Goal: Transaction & Acquisition: Purchase product/service

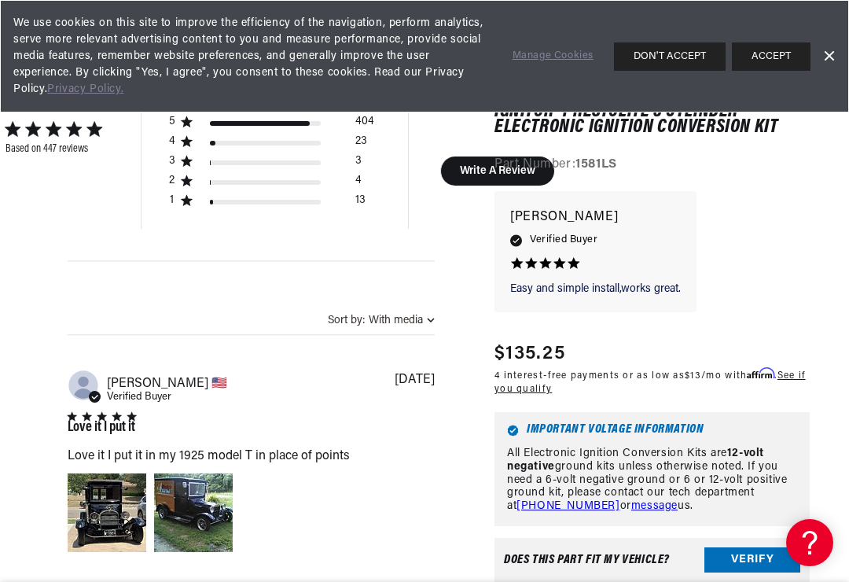
click at [829, 52] on link "Dismiss Banner" at bounding box center [829, 57] width 24 height 24
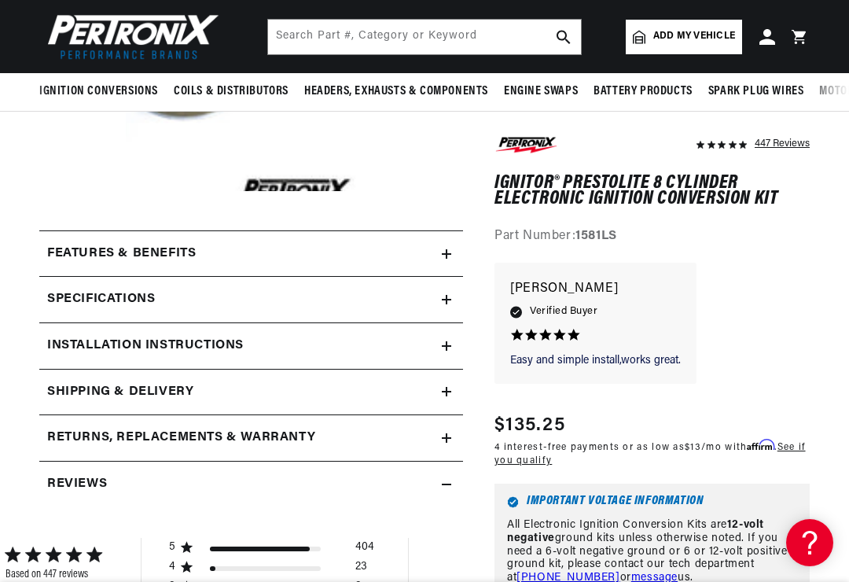
scroll to position [382, 0]
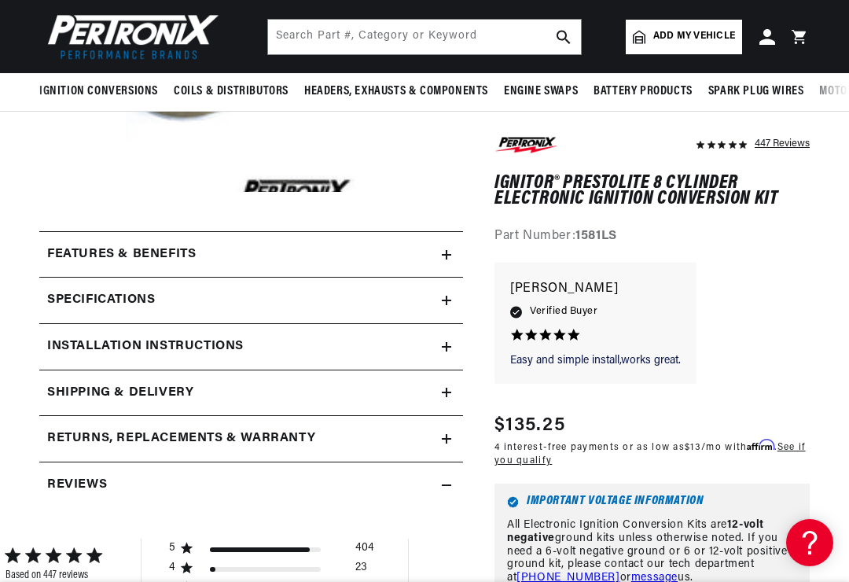
click at [101, 303] on h2 "Specifications" at bounding box center [101, 300] width 108 height 20
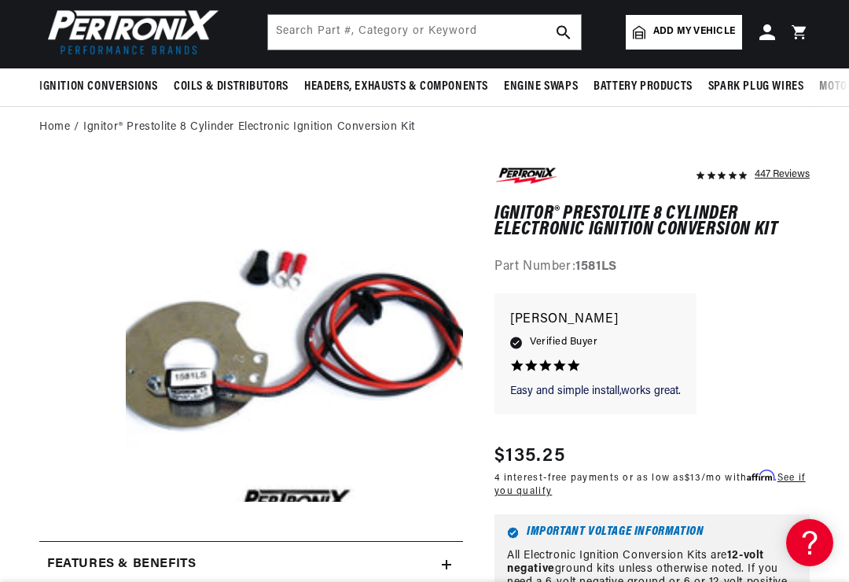
scroll to position [0, 0]
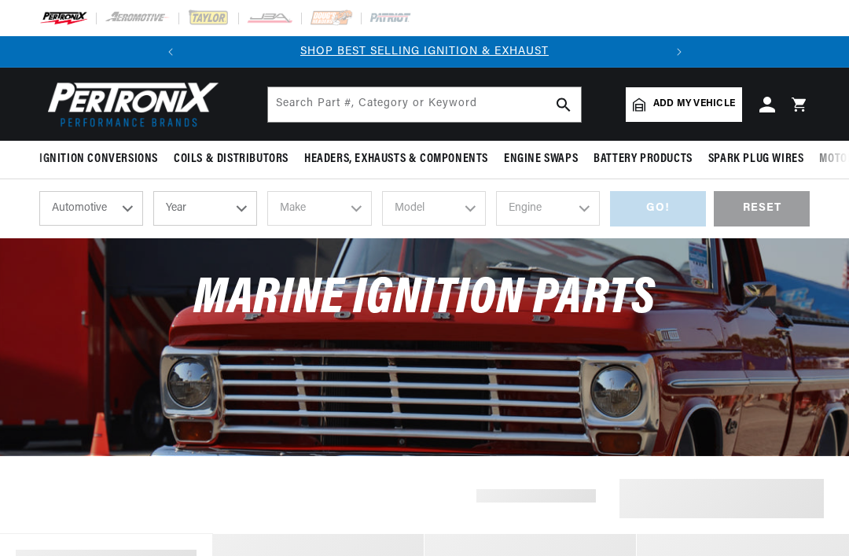
scroll to position [379, 0]
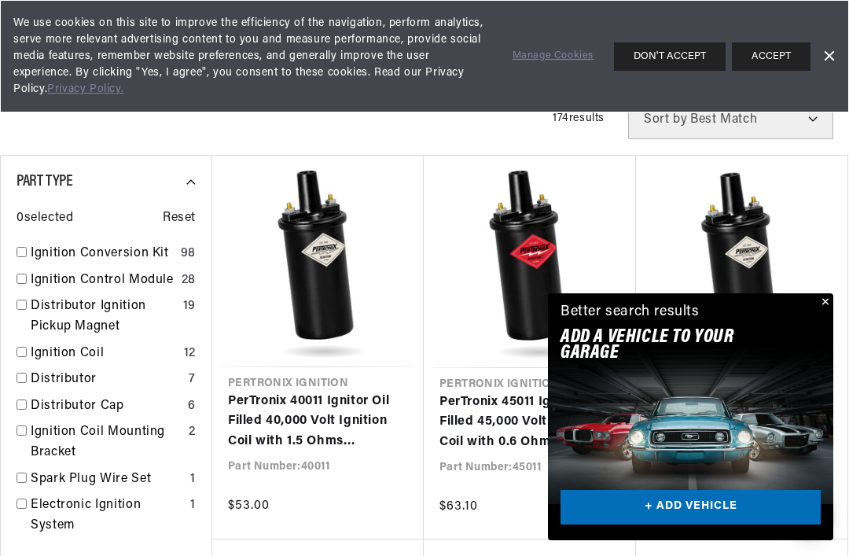
click at [823, 312] on button "Close" at bounding box center [823, 302] width 19 height 19
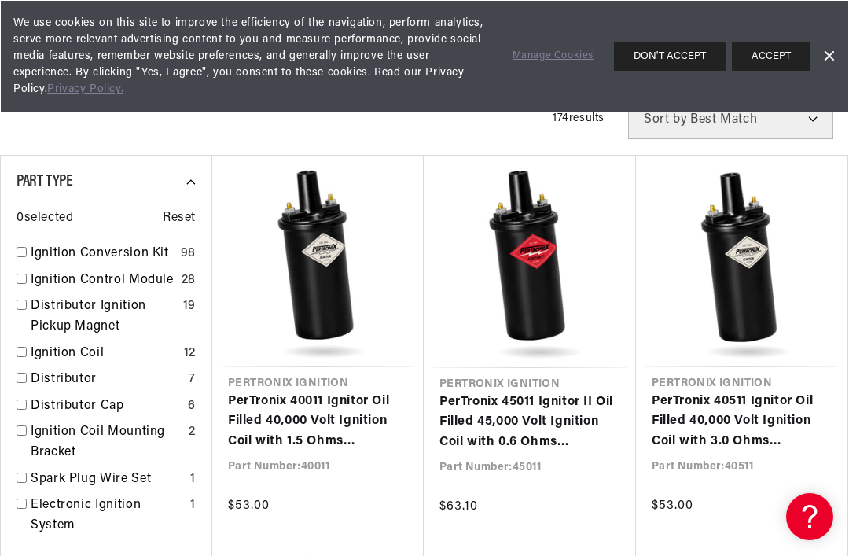
scroll to position [0, 0]
click at [832, 53] on link "Dismiss Banner" at bounding box center [829, 57] width 24 height 24
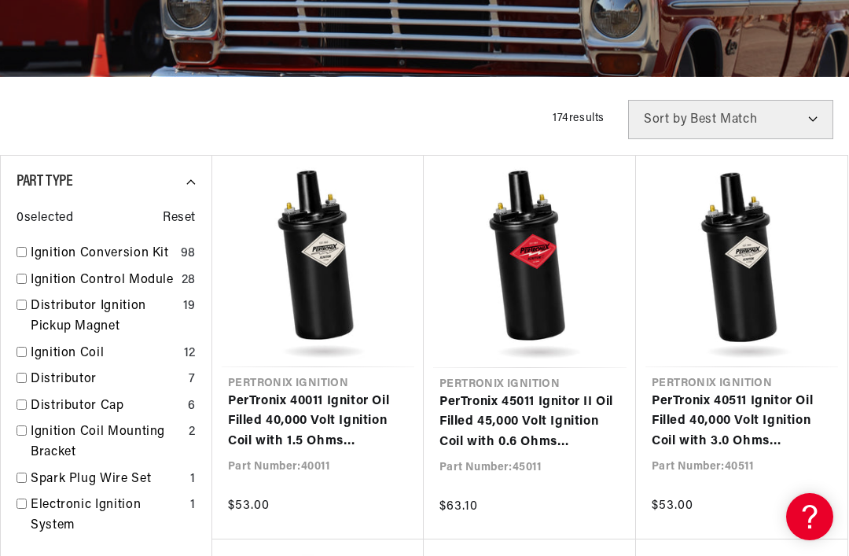
click at [38, 382] on link "Distributor" at bounding box center [107, 379] width 152 height 20
checkbox input "true"
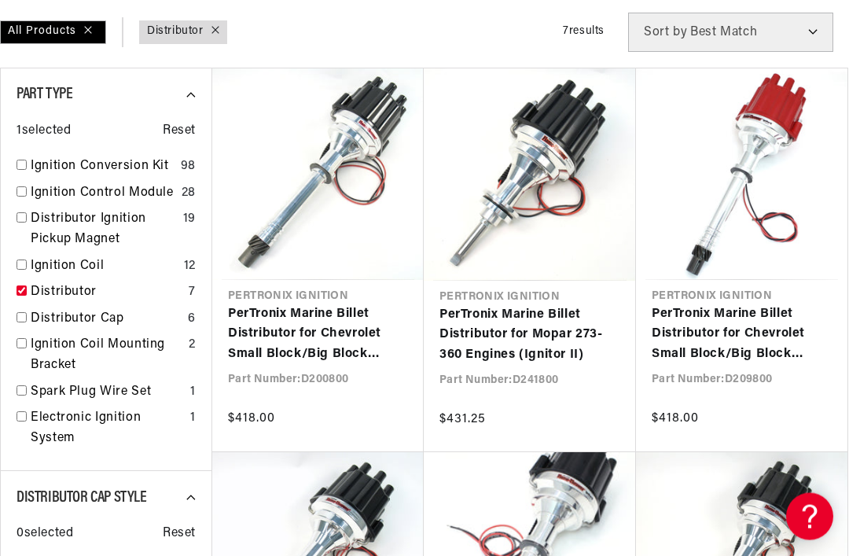
scroll to position [466, 0]
click at [50, 163] on link "Ignition Conversion Kit" at bounding box center [103, 166] width 144 height 20
checkbox input "true"
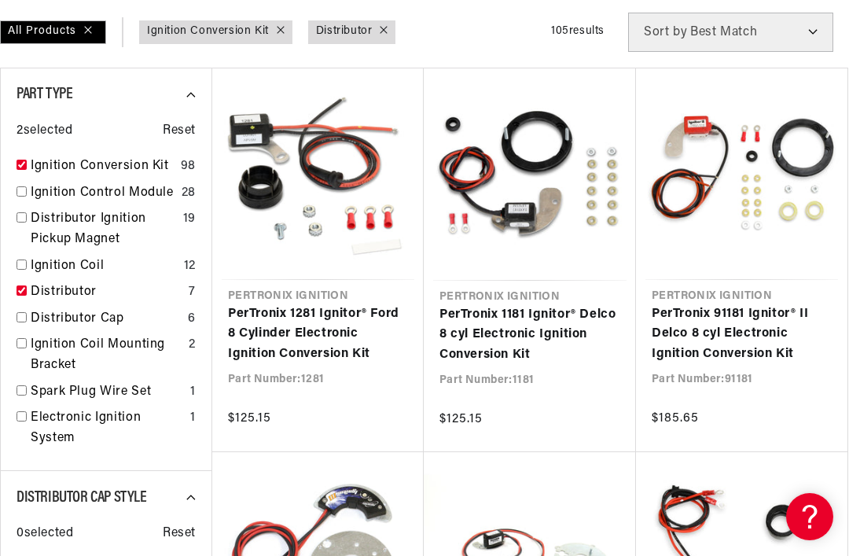
click at [19, 287] on input "checkbox" at bounding box center [22, 290] width 10 height 10
checkbox input "false"
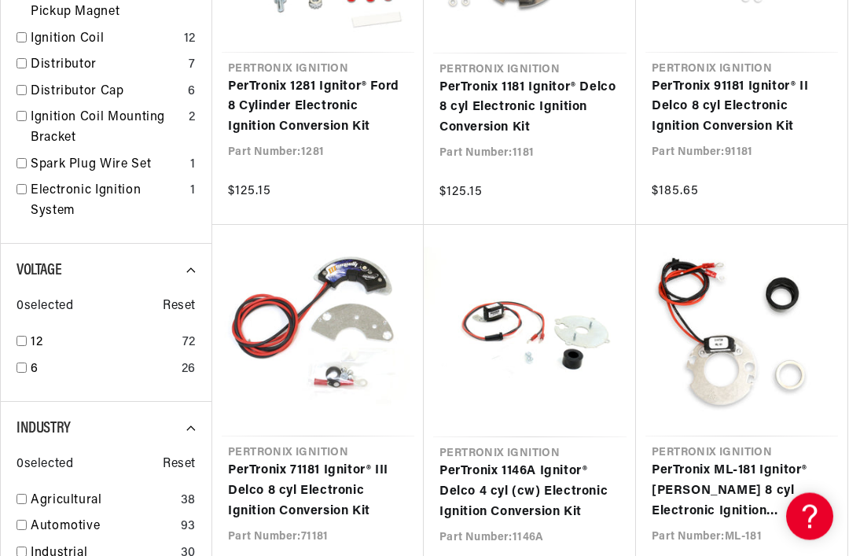
scroll to position [709, 0]
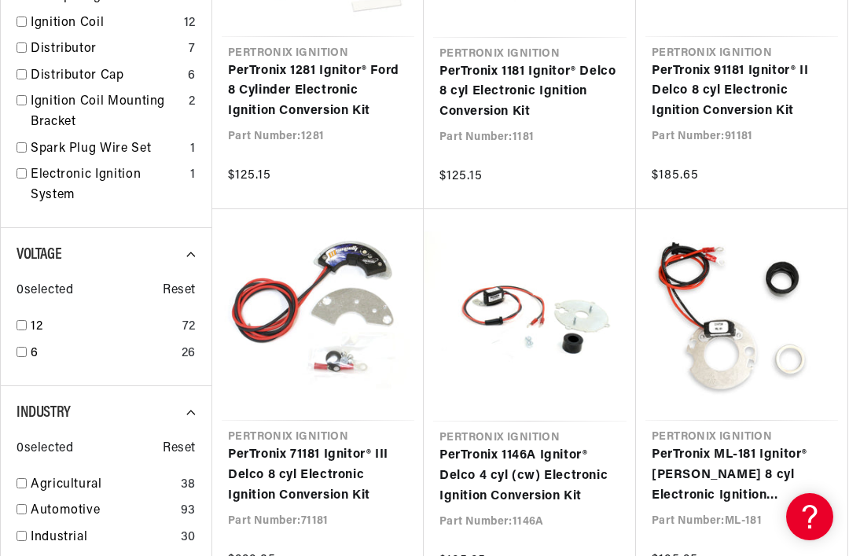
click at [37, 317] on link "12" at bounding box center [103, 327] width 145 height 20
checkbox input "true"
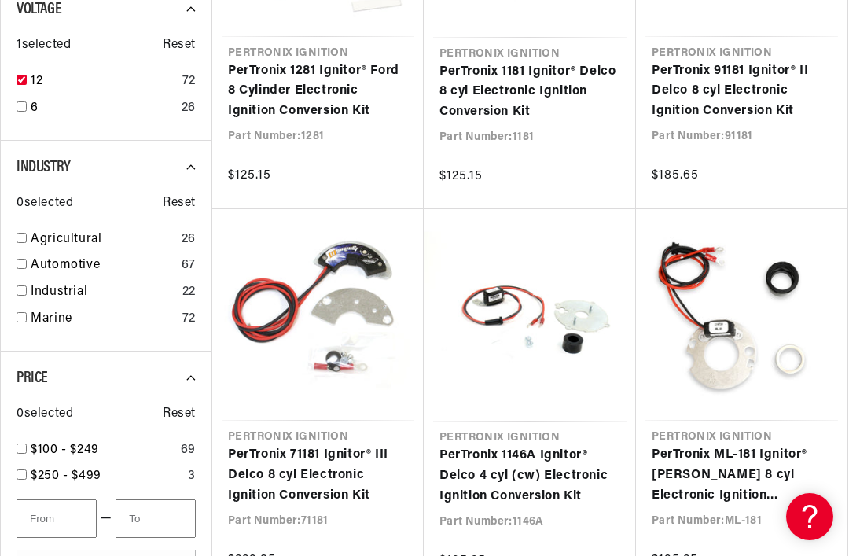
click at [23, 312] on input "checkbox" at bounding box center [22, 317] width 10 height 10
checkbox input "true"
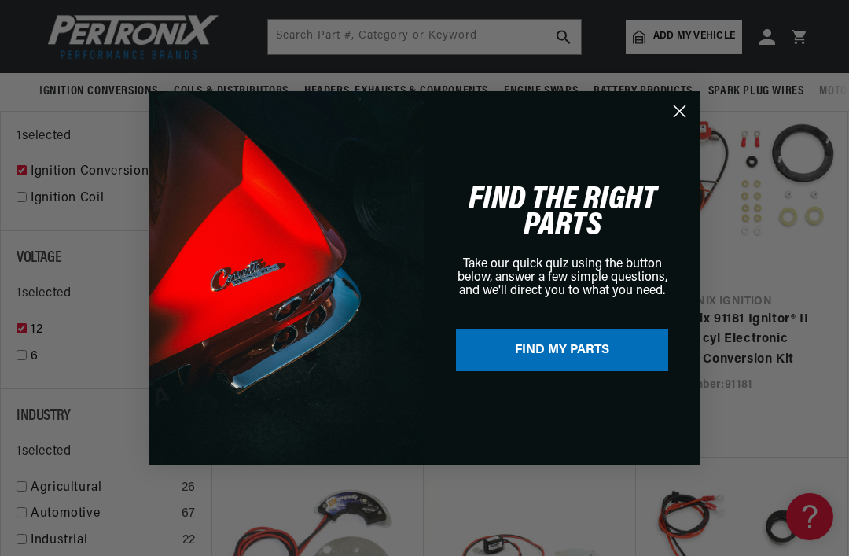
scroll to position [459, 0]
click at [678, 124] on circle "Close dialog" at bounding box center [680, 111] width 26 height 26
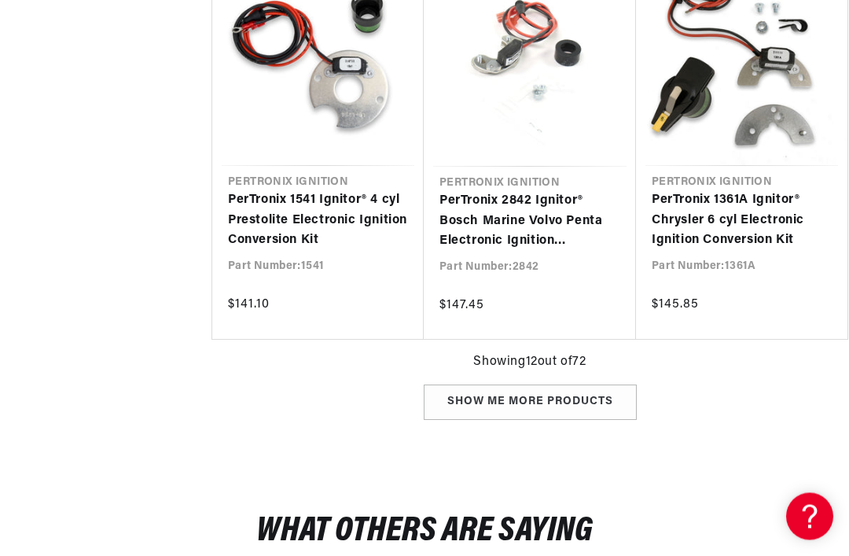
scroll to position [1734, 0]
click at [475, 400] on div "Show me more products" at bounding box center [530, 401] width 213 height 35
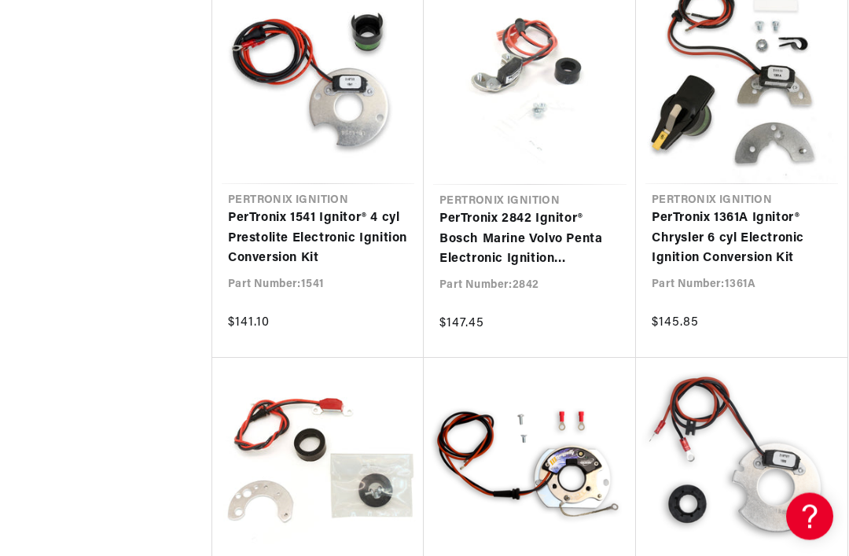
scroll to position [1718, 0]
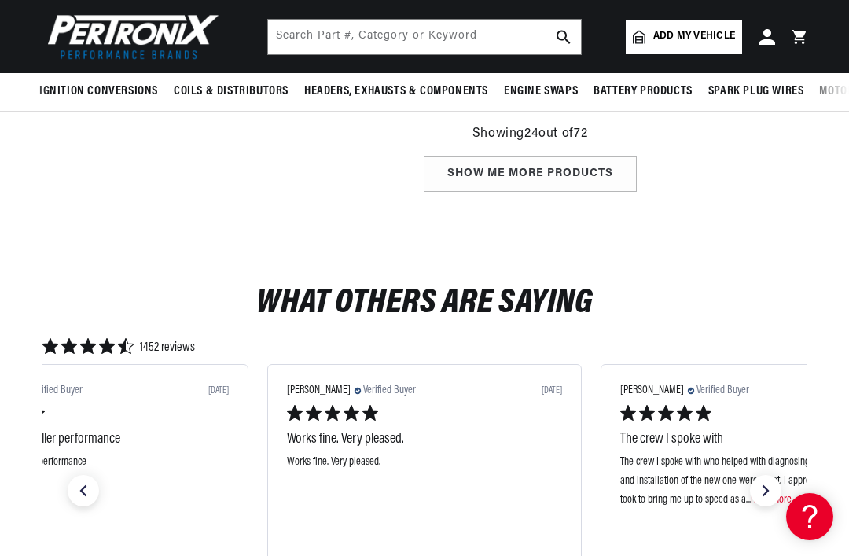
click at [469, 178] on div "Show me more products" at bounding box center [530, 173] width 213 height 35
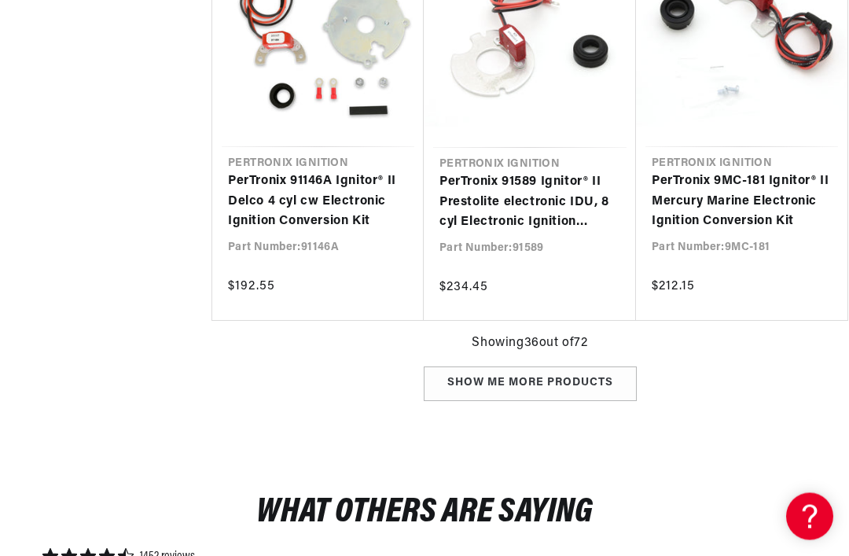
scroll to position [0, 388]
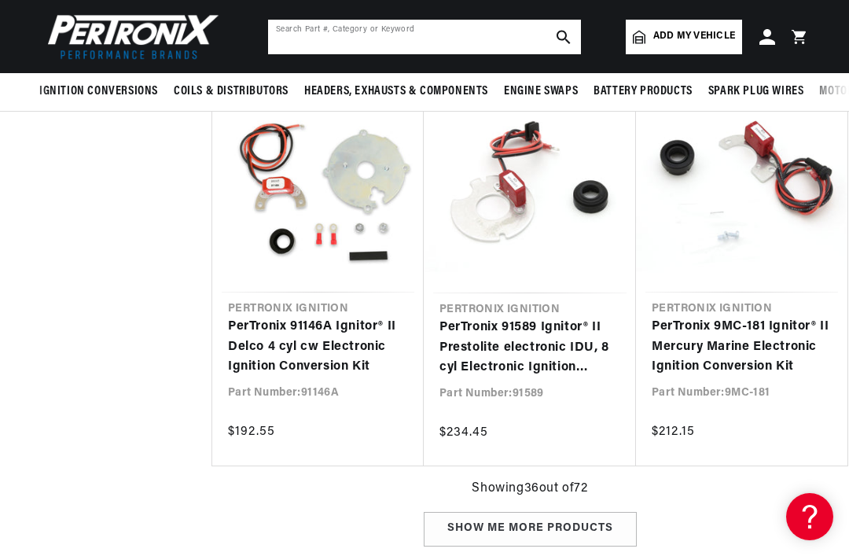
click at [504, 38] on input "text" at bounding box center [424, 37] width 313 height 35
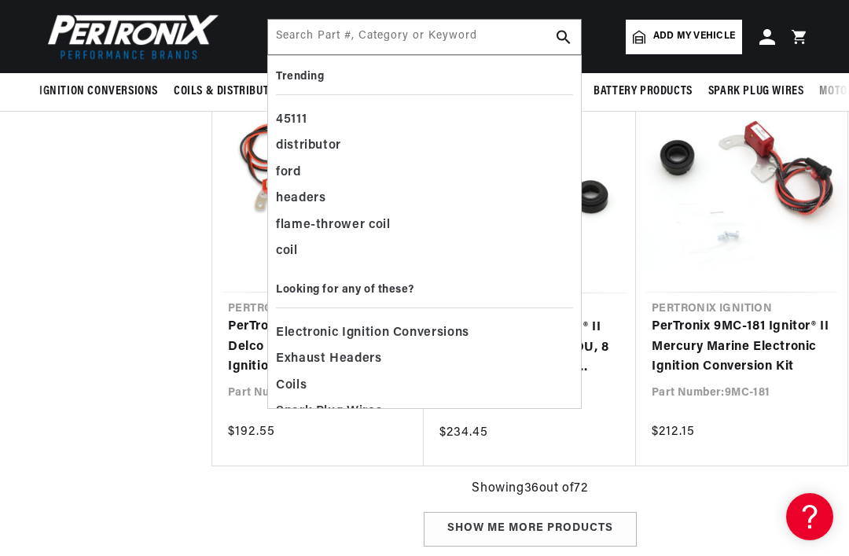
click at [590, 527] on div "Show me more products" at bounding box center [530, 529] width 213 height 35
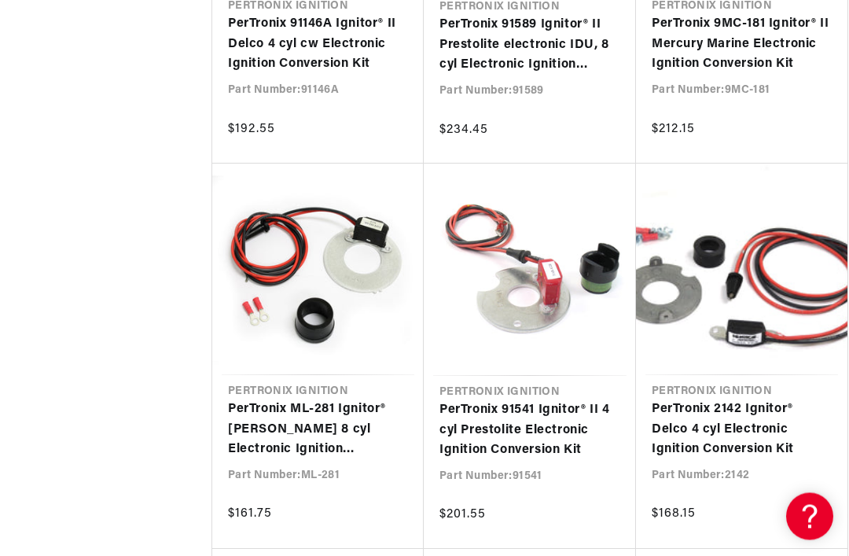
scroll to position [4998, 0]
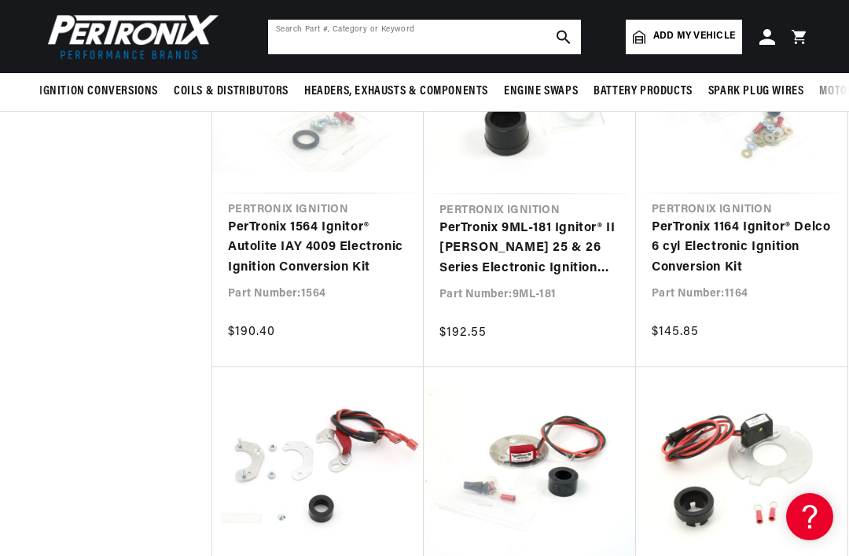
click at [507, 35] on input "text" at bounding box center [424, 37] width 313 height 35
type input "Prestolite conversion"
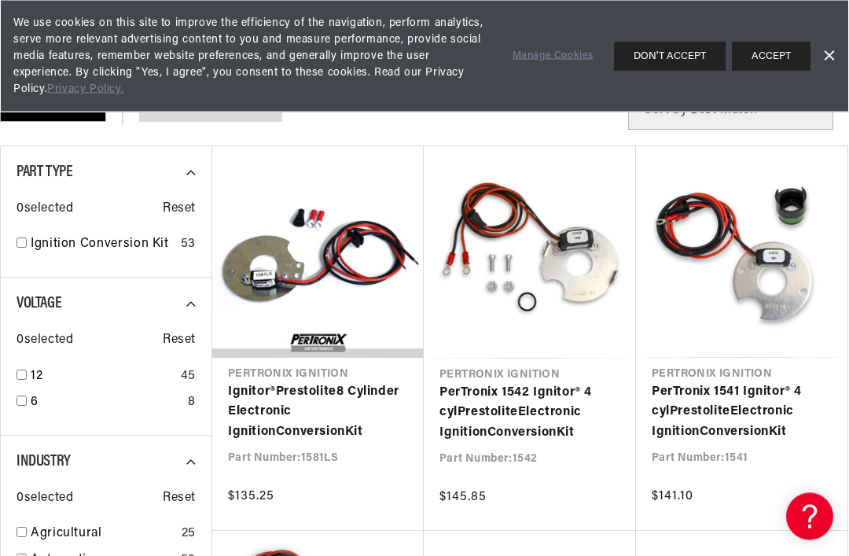
scroll to position [0, 476]
click at [32, 378] on link "12" at bounding box center [103, 377] width 144 height 20
checkbox input "true"
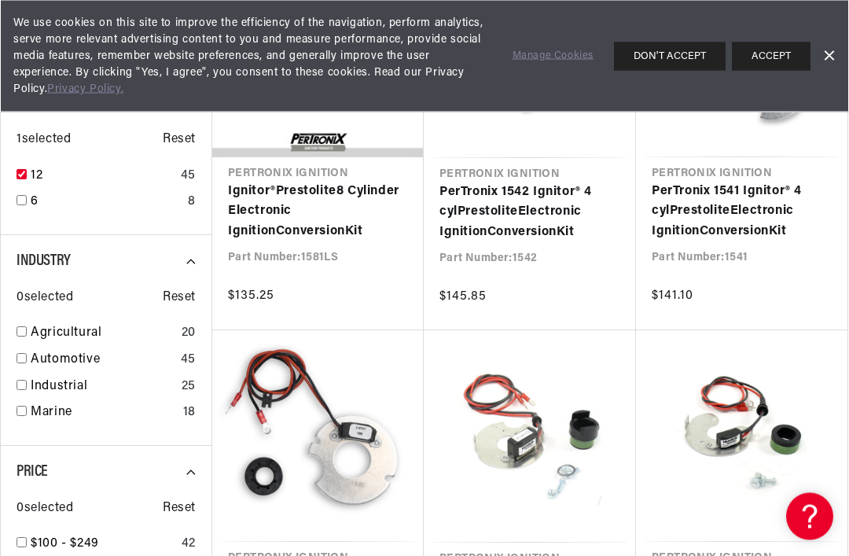
scroll to position [351, 0]
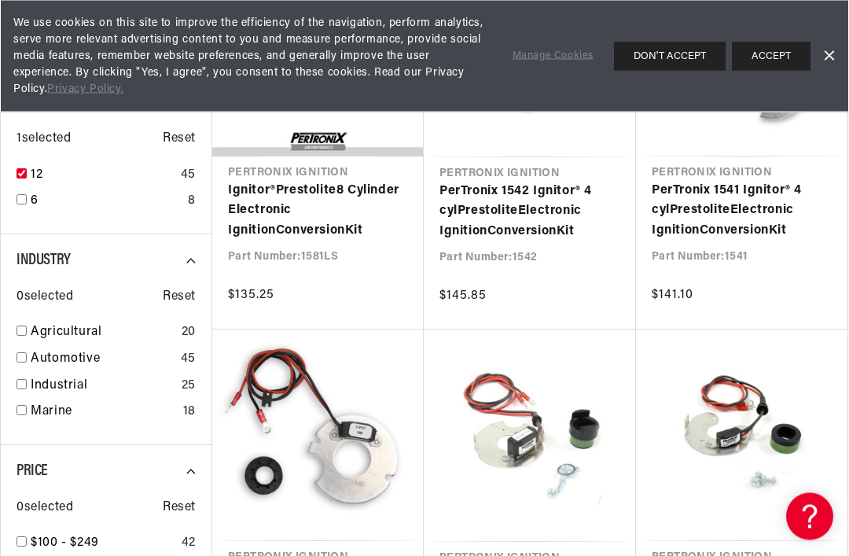
click at [56, 410] on link "Marine" at bounding box center [104, 412] width 146 height 20
checkbox input "true"
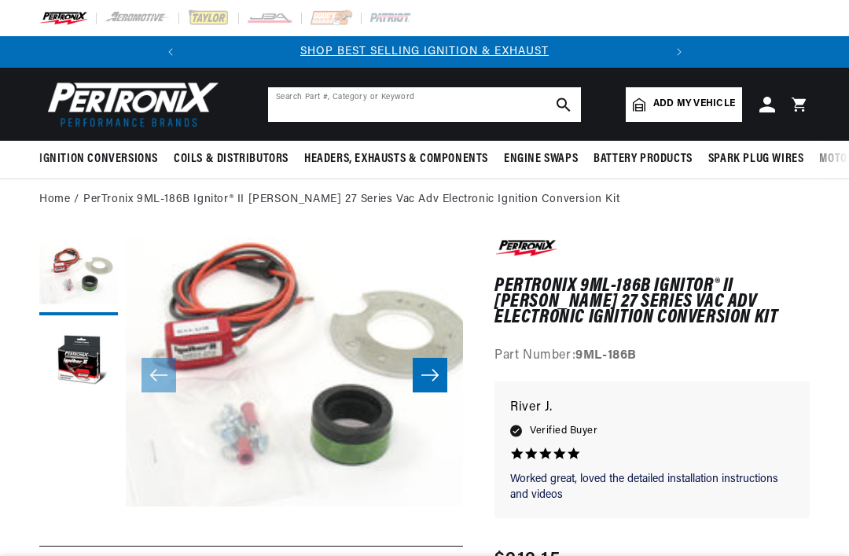
click at [337, 103] on input "text" at bounding box center [424, 104] width 313 height 35
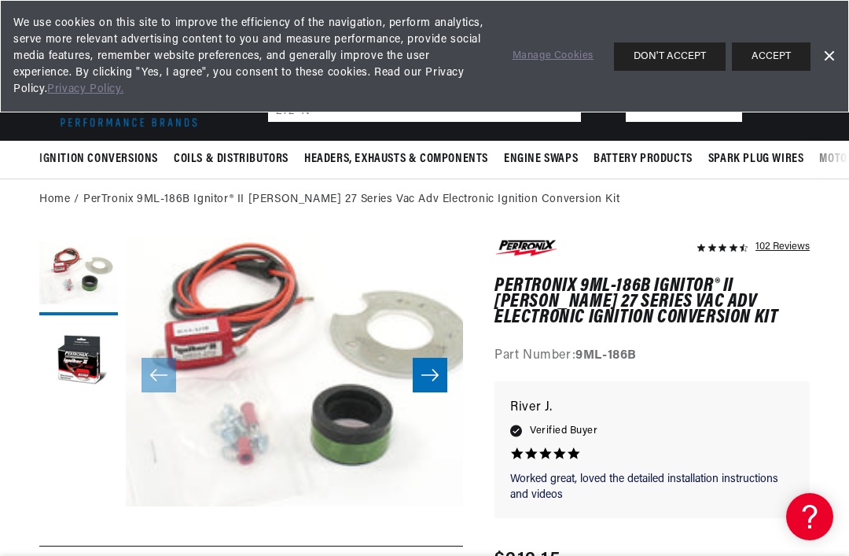
type input "27z-4v"
click at [837, 51] on link "Dismiss Banner" at bounding box center [829, 57] width 24 height 24
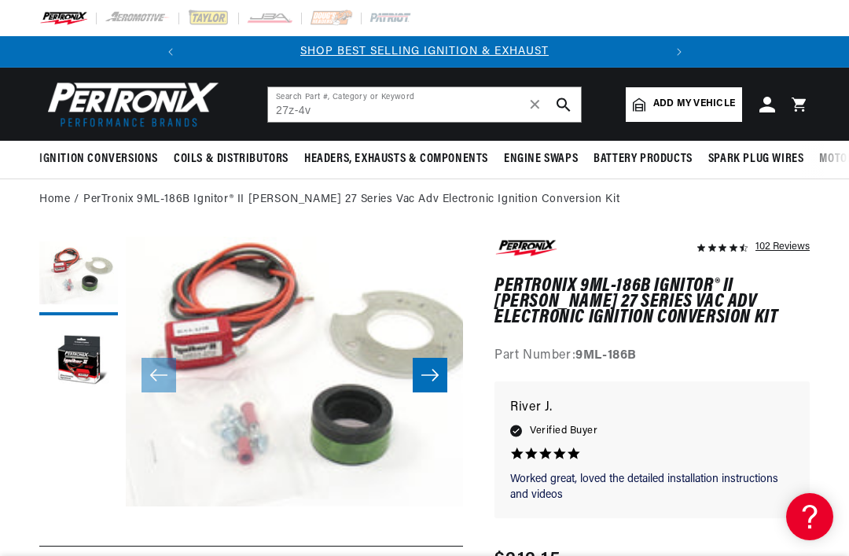
click at [563, 105] on icon "search button" at bounding box center [564, 104] width 14 height 14
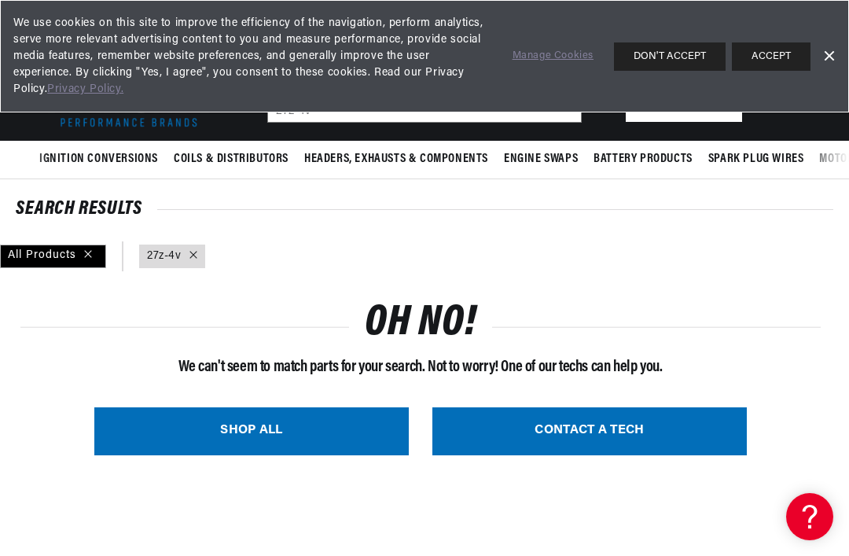
scroll to position [0, 476]
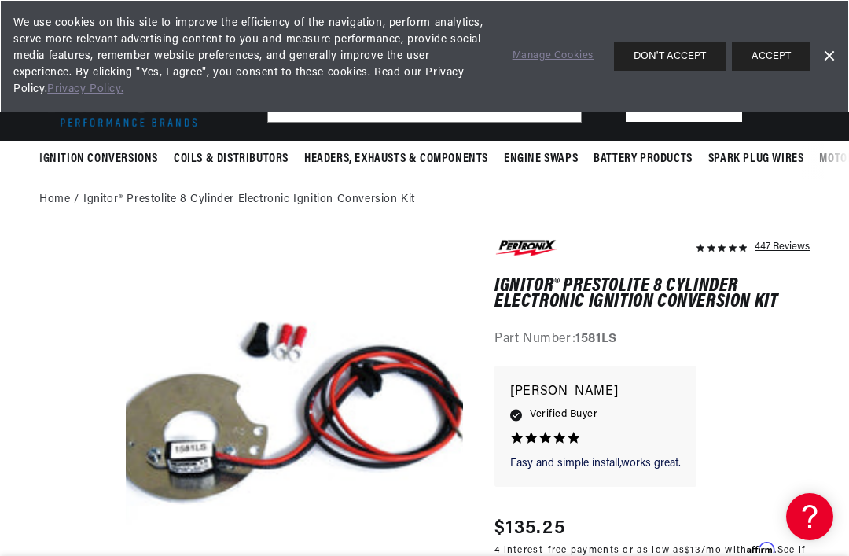
click at [837, 46] on link "Dismiss Banner" at bounding box center [829, 57] width 24 height 24
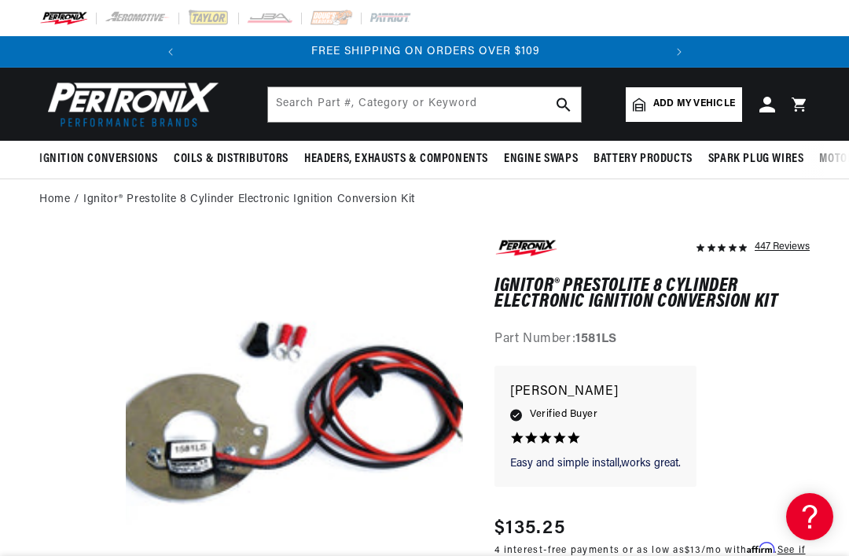
click at [61, 200] on link "Home" at bounding box center [54, 199] width 31 height 17
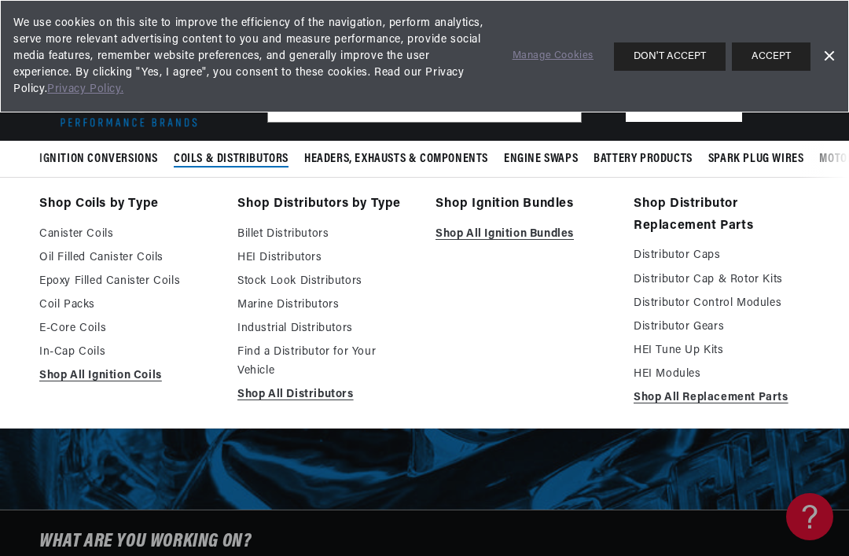
scroll to position [0, 476]
click at [271, 305] on link "Marine Distributors" at bounding box center [325, 305] width 176 height 19
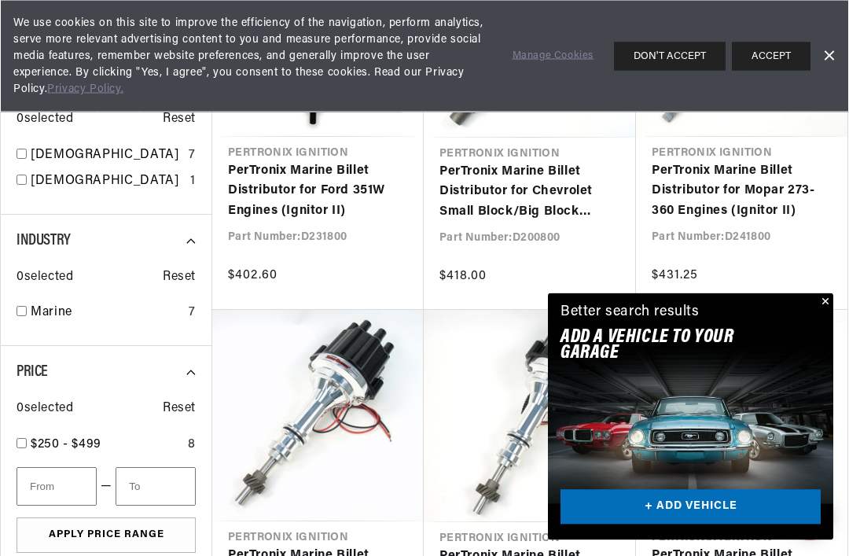
scroll to position [750, 0]
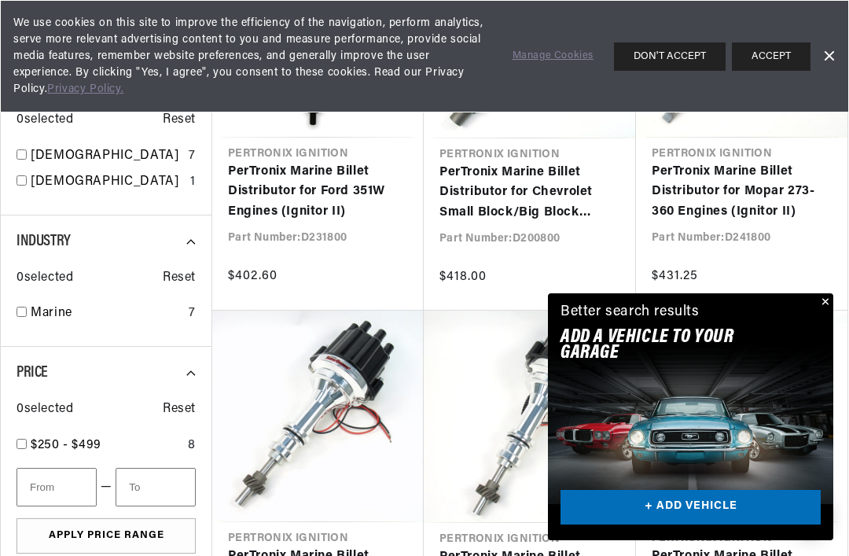
click at [823, 312] on button "Close" at bounding box center [823, 302] width 19 height 19
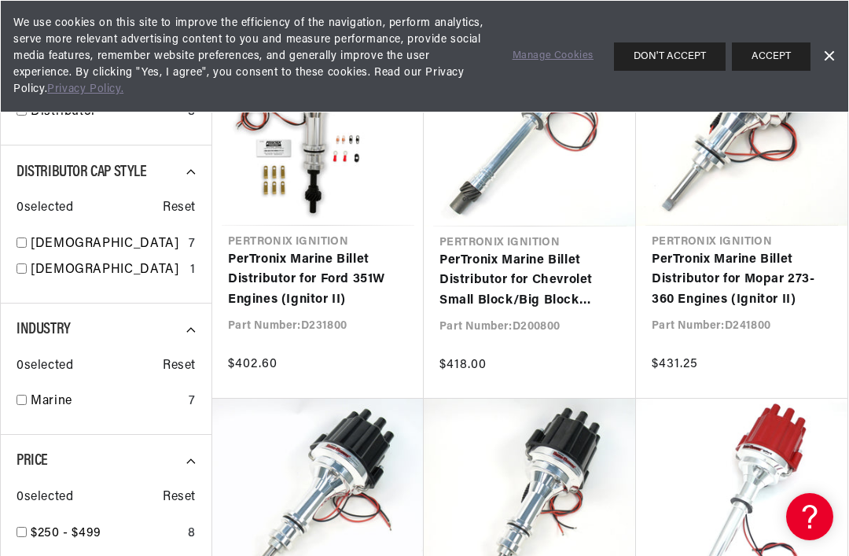
scroll to position [0, 0]
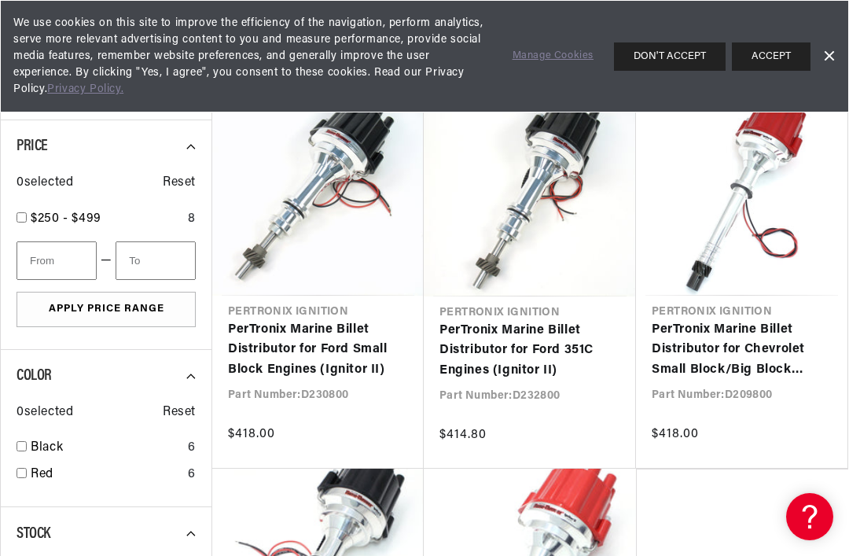
click at [280, 345] on link "PerTronix Marine Billet Distributor for Ford Small Block Engines (Ignitor II)" at bounding box center [318, 350] width 180 height 61
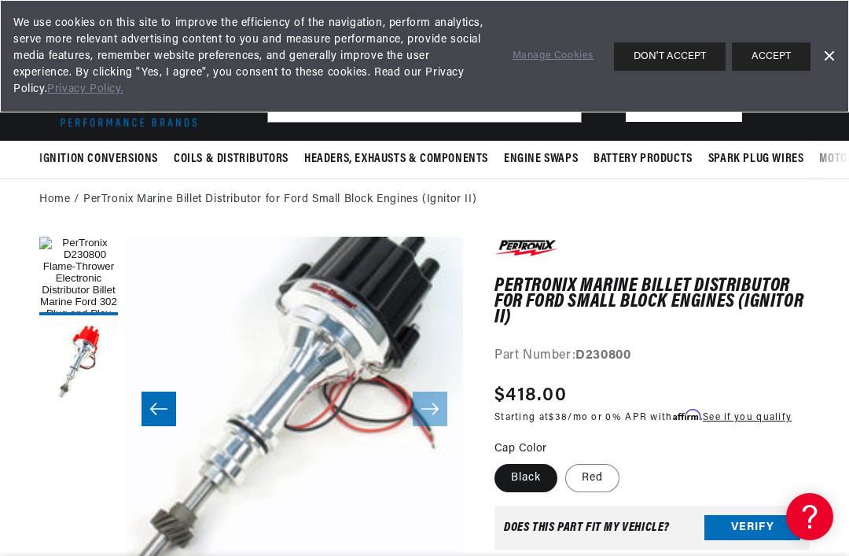
scroll to position [7, 0]
